Goal: Transaction & Acquisition: Download file/media

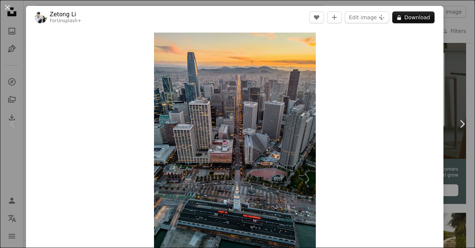
scroll to position [82, 0]
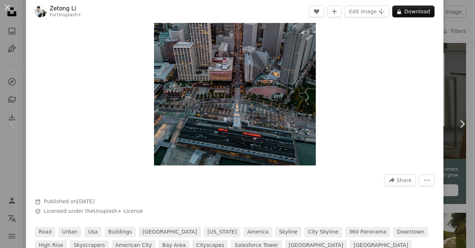
click at [9, 10] on button "An X shape" at bounding box center [7, 7] width 9 height 9
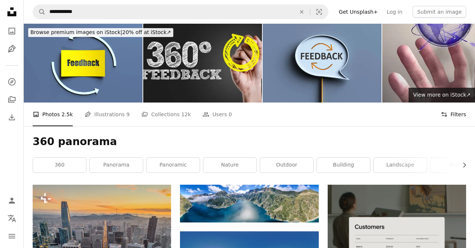
click at [461, 112] on button "Filters Filters" at bounding box center [452, 115] width 25 height 24
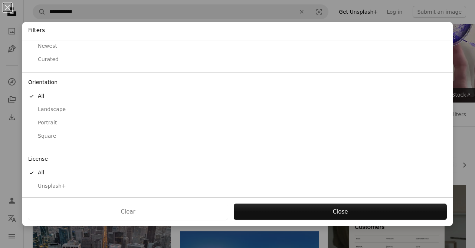
scroll to position [46, 0]
click at [38, 183] on div "Free" at bounding box center [237, 184] width 418 height 7
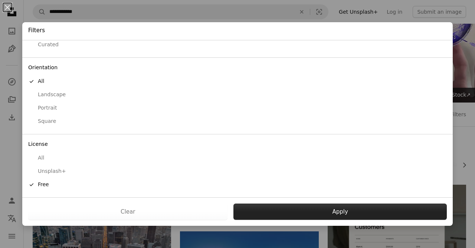
click at [335, 214] on button "Apply" at bounding box center [339, 212] width 213 height 16
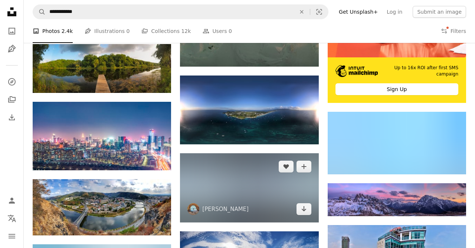
scroll to position [305, 0]
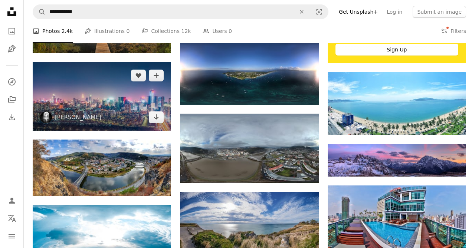
click at [120, 105] on img at bounding box center [102, 96] width 138 height 69
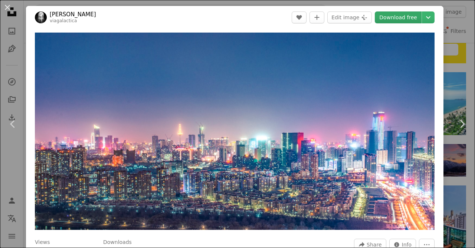
click at [408, 19] on link "Download free" at bounding box center [397, 17] width 47 height 12
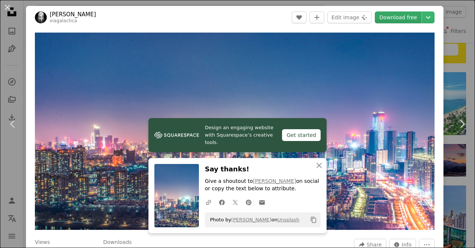
click at [402, 14] on link "Download free" at bounding box center [397, 17] width 47 height 12
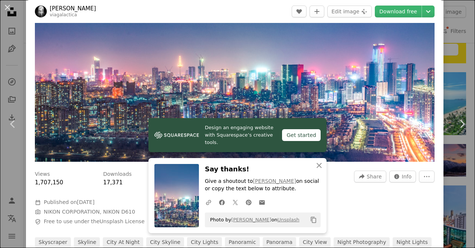
scroll to position [72, 0]
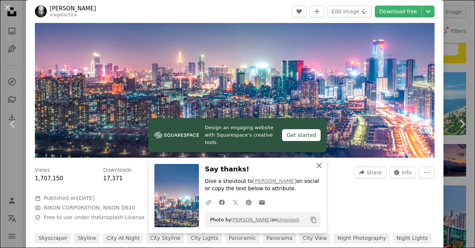
click at [314, 168] on button "An X shape Close" at bounding box center [318, 165] width 15 height 15
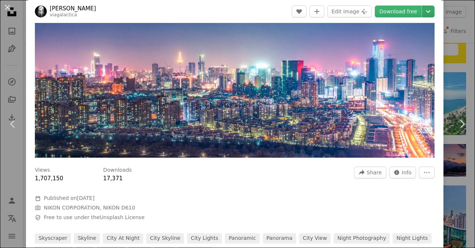
click at [434, 11] on icon "Chevron down" at bounding box center [428, 11] width 12 height 9
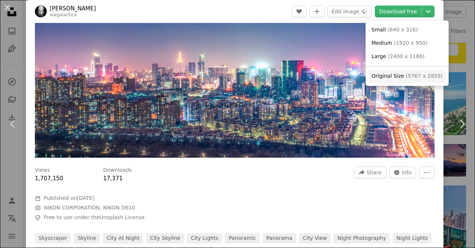
click at [405, 78] on span "( 5767 x 2855 )" at bounding box center [423, 76] width 37 height 6
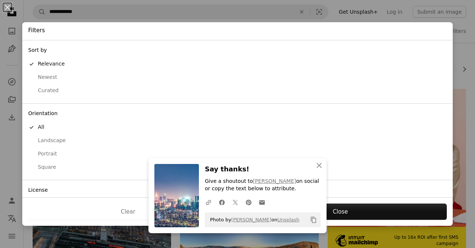
scroll to position [104, 0]
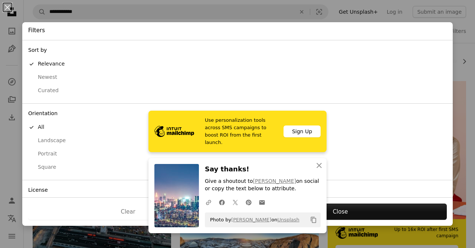
click at [155, 2] on div "An X shape Filters Sort by A checkmark Relevance Newest Curated Orientation A c…" at bounding box center [237, 124] width 475 height 248
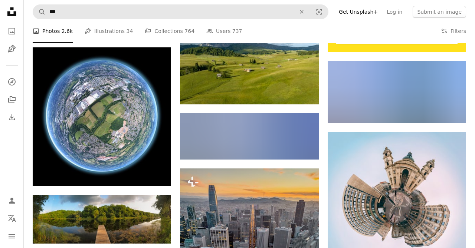
scroll to position [314, 0]
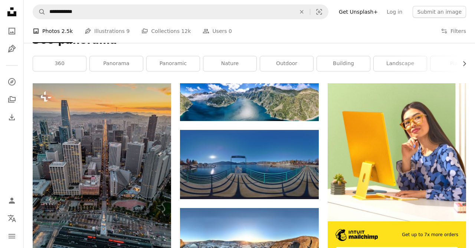
scroll to position [96, 0]
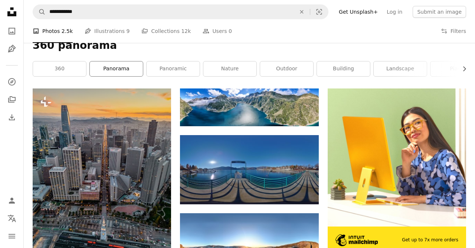
click at [129, 66] on link "panorama" at bounding box center [116, 69] width 53 height 15
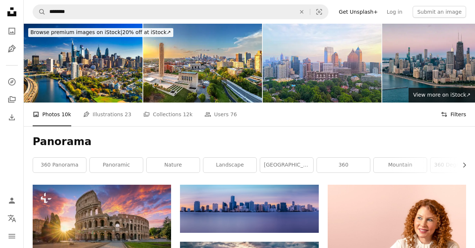
click at [457, 113] on button "Filters Filters" at bounding box center [452, 115] width 25 height 24
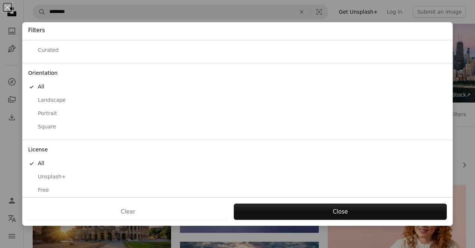
scroll to position [46, 0]
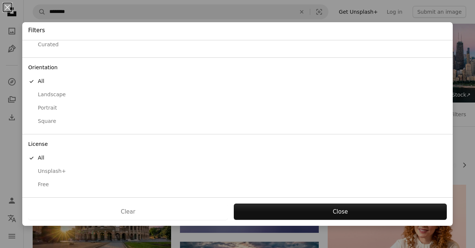
click at [38, 182] on div "Free" at bounding box center [237, 184] width 418 height 7
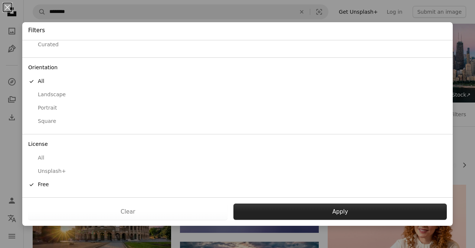
click at [324, 206] on button "Apply" at bounding box center [339, 212] width 213 height 16
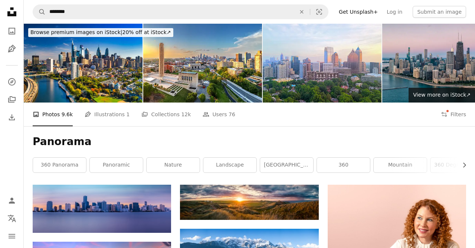
click at [464, 163] on icon "Chevron right" at bounding box center [463, 165] width 7 height 7
click at [465, 165] on icon "Chevron right" at bounding box center [463, 165] width 7 height 7
click at [460, 163] on icon "Chevron right" at bounding box center [463, 165] width 7 height 7
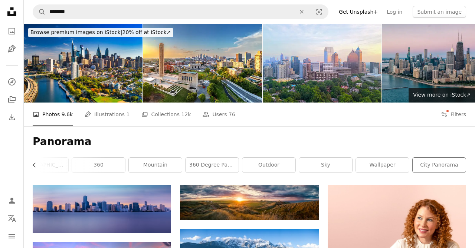
click at [463, 162] on link "city panorama" at bounding box center [438, 165] width 53 height 15
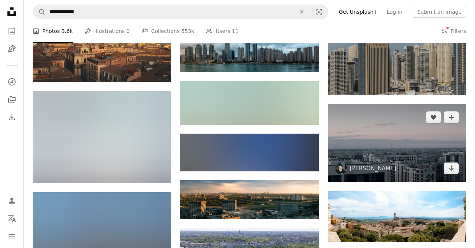
scroll to position [432, 0]
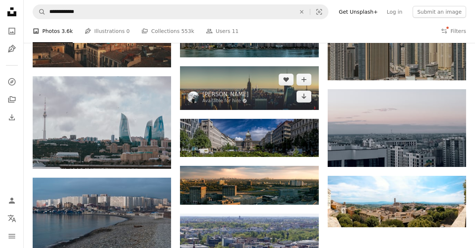
click at [243, 86] on img at bounding box center [249, 88] width 138 height 44
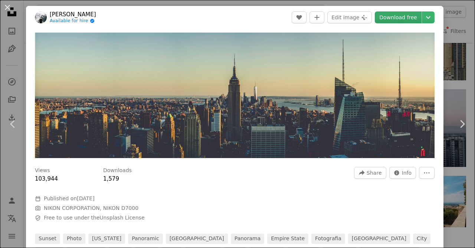
click at [401, 20] on link "Download free" at bounding box center [397, 17] width 47 height 12
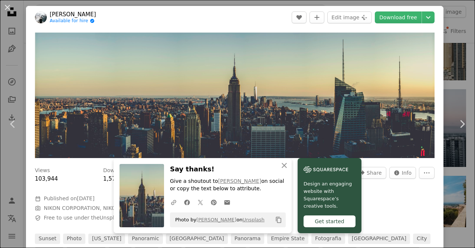
click at [10, 3] on button "An X shape" at bounding box center [7, 7] width 9 height 9
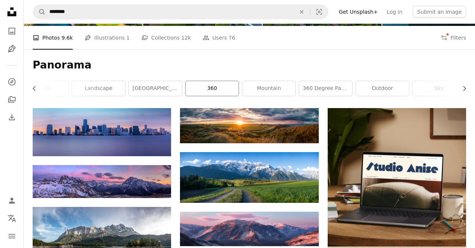
scroll to position [77, 0]
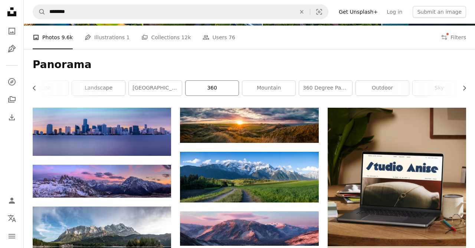
click at [223, 91] on link "360" at bounding box center [211, 88] width 53 height 15
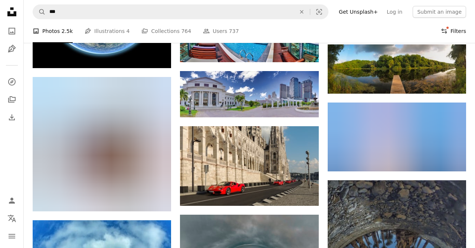
scroll to position [313, 0]
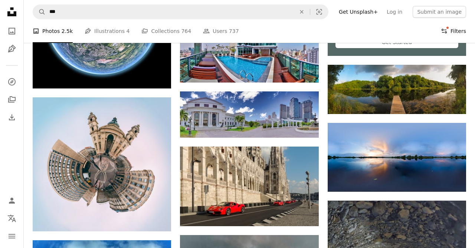
click at [454, 29] on button "Filters Filters" at bounding box center [452, 31] width 25 height 24
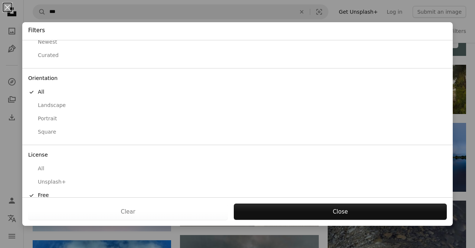
scroll to position [46, 0]
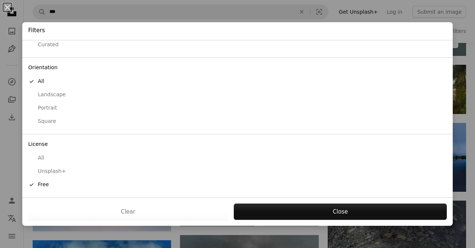
click at [51, 96] on div "Landscape" at bounding box center [237, 94] width 418 height 7
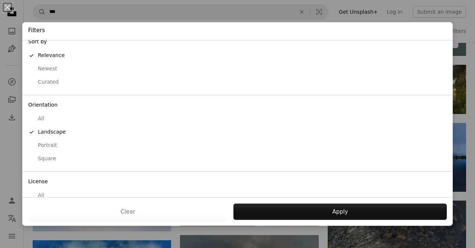
scroll to position [0, 0]
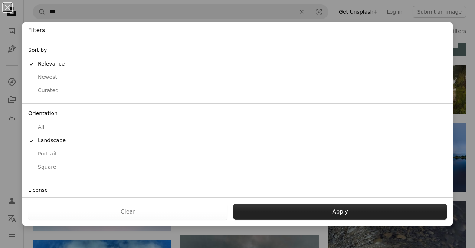
click at [315, 216] on button "Apply" at bounding box center [339, 212] width 213 height 16
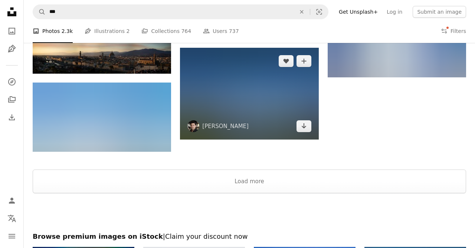
scroll to position [626, 0]
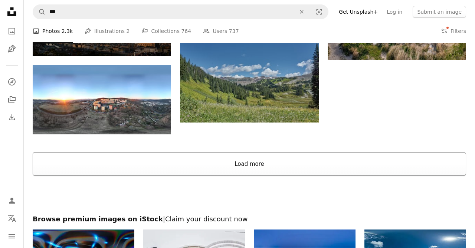
click at [246, 165] on button "Load more" at bounding box center [249, 164] width 433 height 24
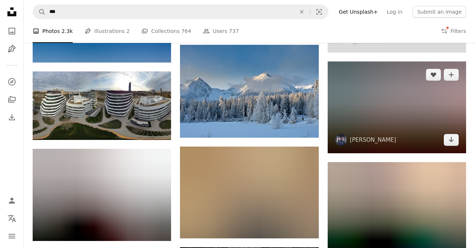
scroll to position [1702, 0]
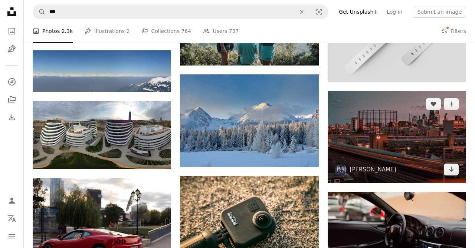
click at [407, 132] on img at bounding box center [396, 137] width 138 height 92
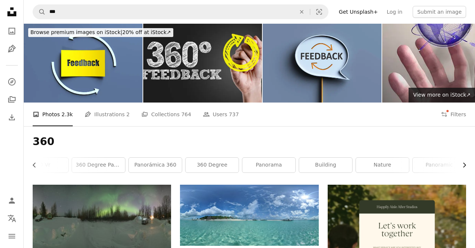
click at [459, 168] on button "Chevron right" at bounding box center [461, 165] width 9 height 15
click at [462, 161] on button "Chevron right" at bounding box center [461, 165] width 9 height 15
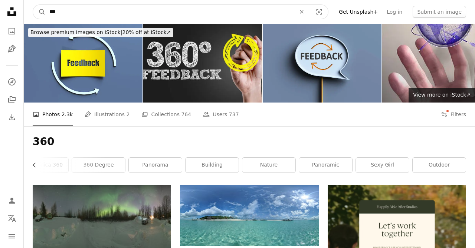
click at [79, 9] on input "***" at bounding box center [170, 12] width 248 height 14
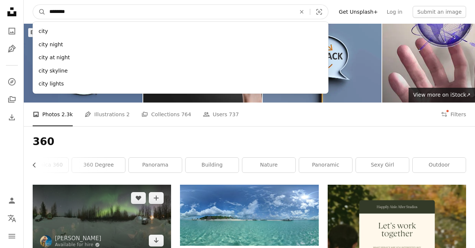
type input "********"
click at [33, 5] on button "A magnifying glass" at bounding box center [39, 12] width 13 height 14
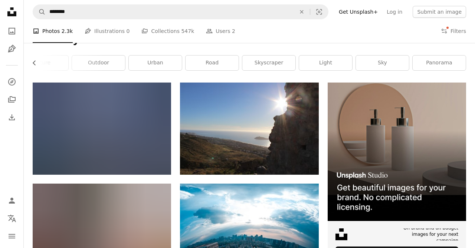
scroll to position [99, 0]
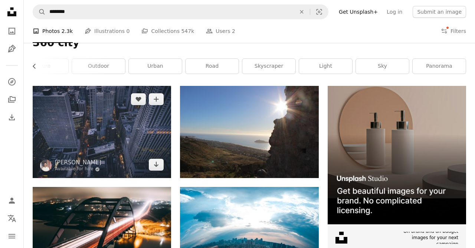
click at [103, 126] on img at bounding box center [102, 132] width 138 height 92
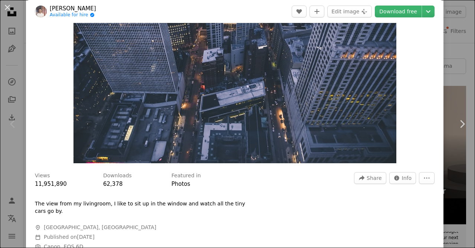
scroll to position [93, 0]
